Goal: Task Accomplishment & Management: Manage account settings

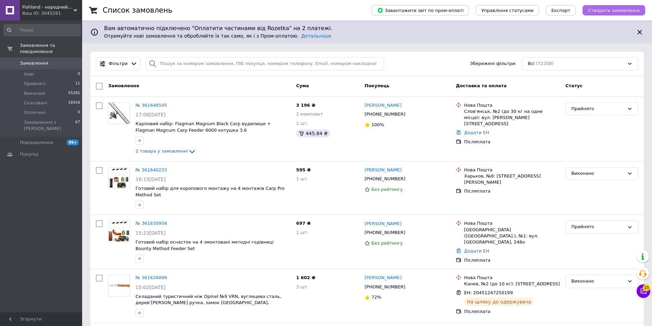
click at [592, 8] on button "Створити замовлення" at bounding box center [613, 10] width 63 height 10
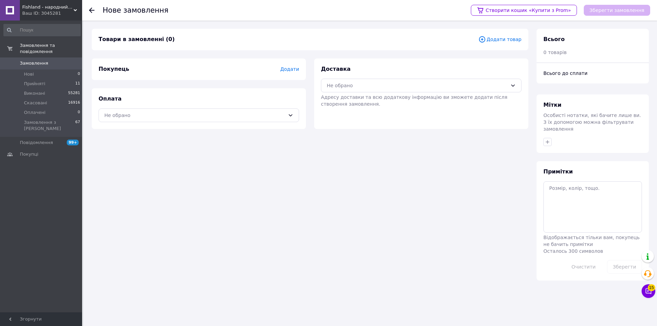
click at [486, 36] on icon at bounding box center [482, 40] width 8 height 8
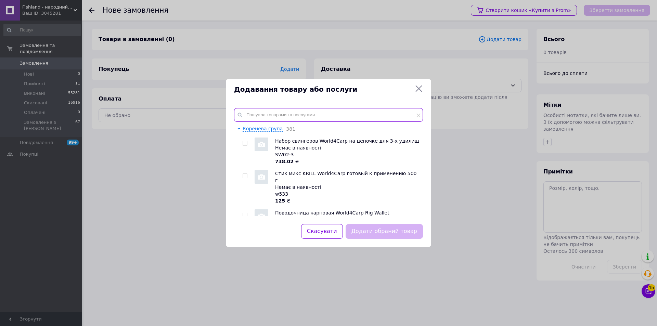
click at [267, 114] on input "text" at bounding box center [328, 115] width 189 height 14
paste input "856A"
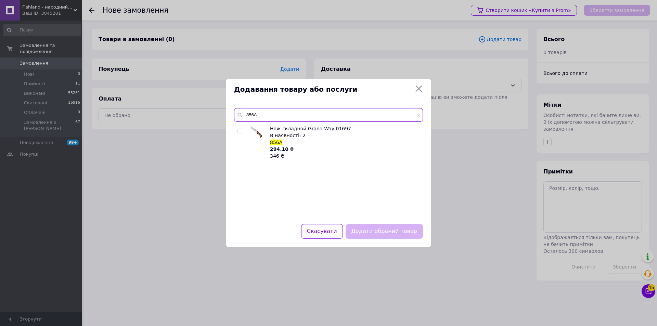
type input "856A"
click at [239, 129] on input "checkbox" at bounding box center [239, 131] width 4 height 4
checkbox input "true"
click at [397, 235] on button "Додати обраний товар" at bounding box center [384, 231] width 77 height 15
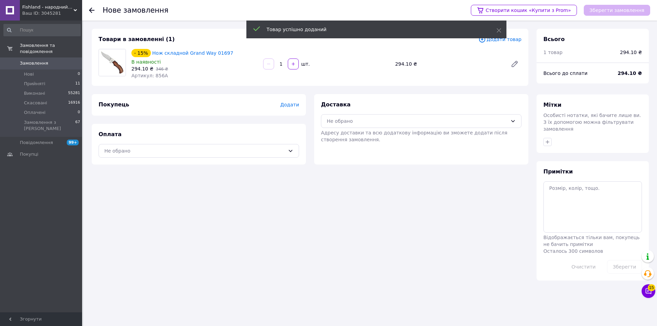
click at [286, 104] on span "Додати" at bounding box center [289, 104] width 19 height 5
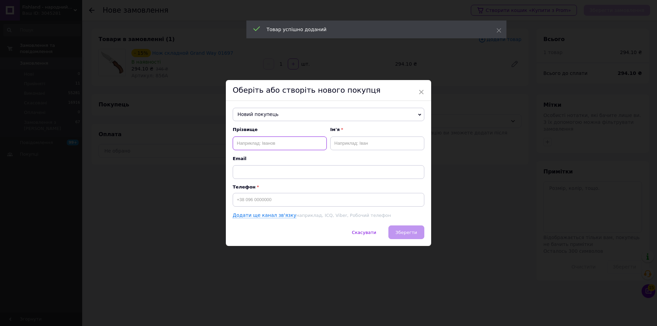
click at [263, 137] on input "text" at bounding box center [280, 144] width 94 height 14
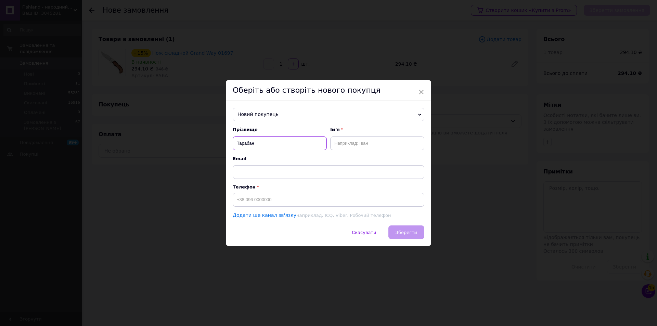
type input "Тарабан"
type input "[PERSON_NAME]"
click at [260, 195] on input at bounding box center [329, 200] width 192 height 14
paste input "0968413901"
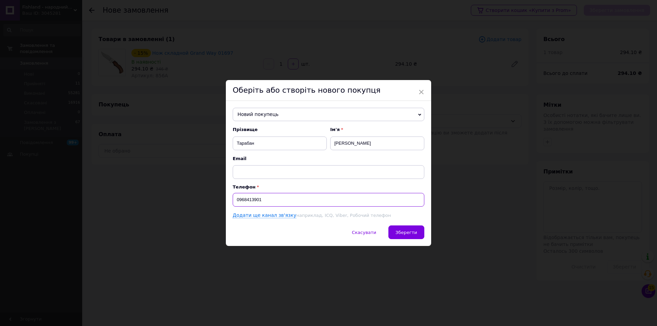
click at [236, 197] on input "0968413901" at bounding box center [329, 200] width 192 height 14
type input "[PHONE_NUMBER]"
click at [396, 231] on button "Зберегти" at bounding box center [406, 233] width 36 height 14
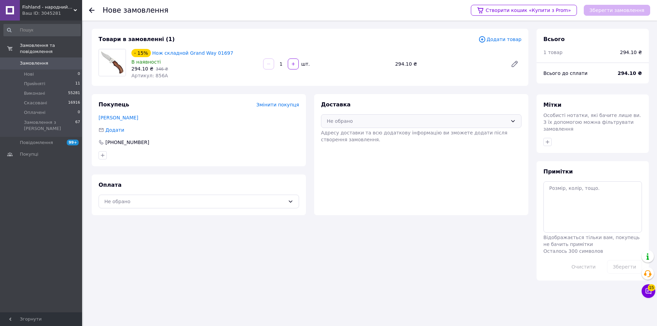
click at [353, 125] on div "Не обрано" at bounding box center [421, 121] width 201 height 14
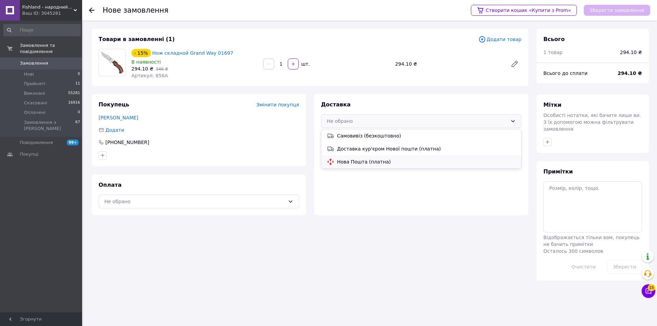
click at [345, 165] on span "Нова Пошта (платна)" at bounding box center [426, 161] width 179 height 7
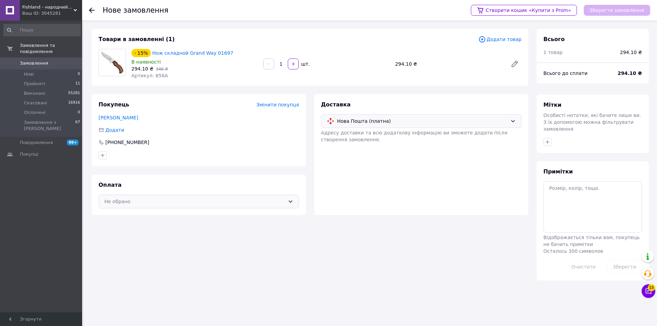
click at [272, 207] on div "Не обрано" at bounding box center [199, 202] width 201 height 14
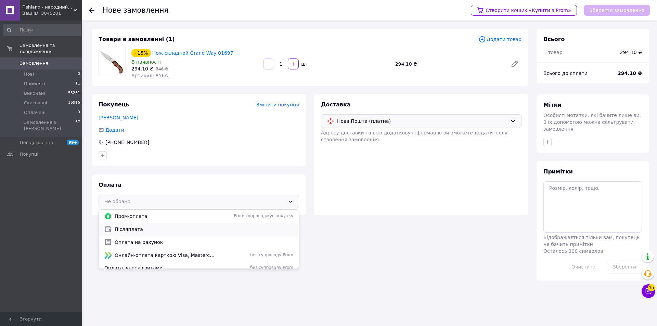
click at [192, 232] on span "Післяплата" at bounding box center [204, 229] width 179 height 7
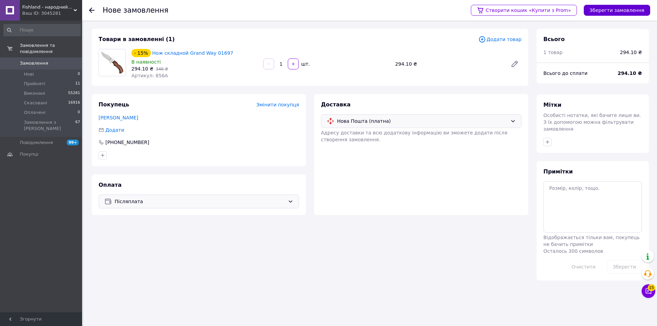
click at [609, 8] on button "Зберегти замовлення" at bounding box center [617, 10] width 66 height 11
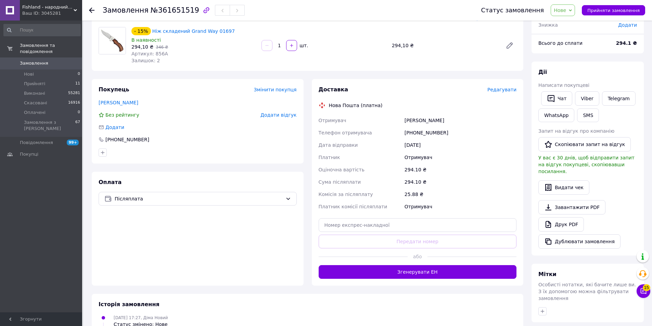
scroll to position [137, 0]
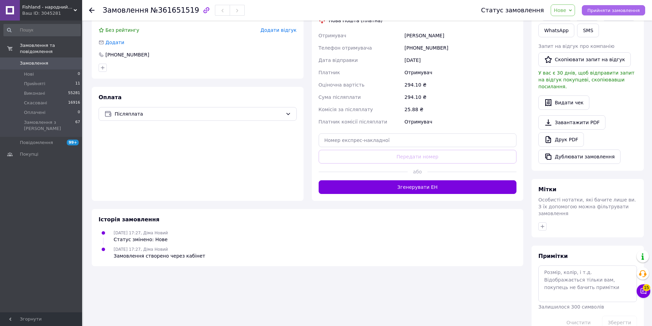
click at [627, 8] on span "Прийняти замовлення" at bounding box center [613, 10] width 52 height 5
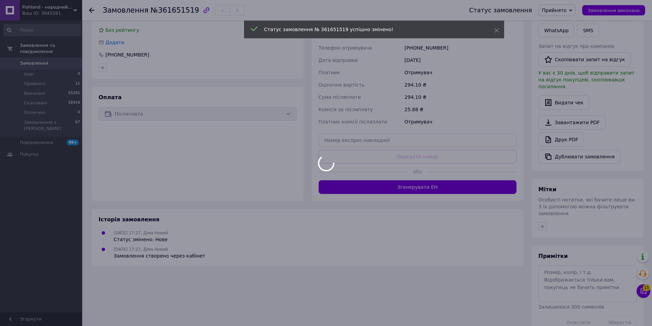
scroll to position [129, 0]
